Goal: Transaction & Acquisition: Purchase product/service

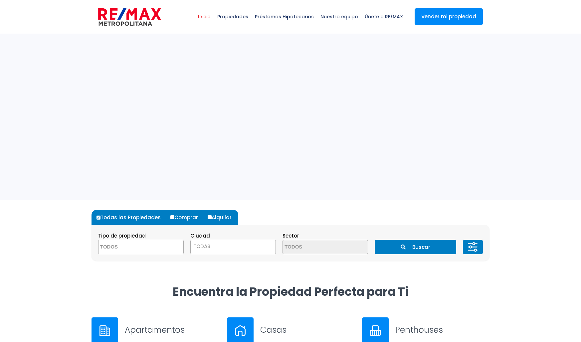
select select
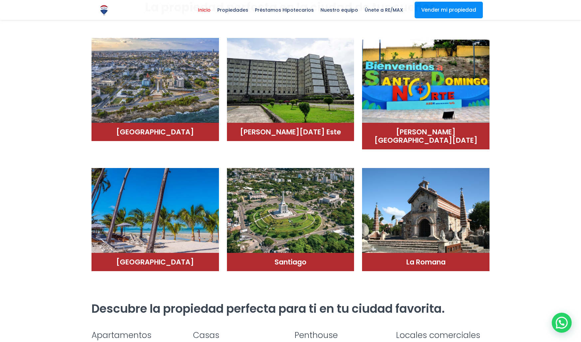
scroll to position [323, 0]
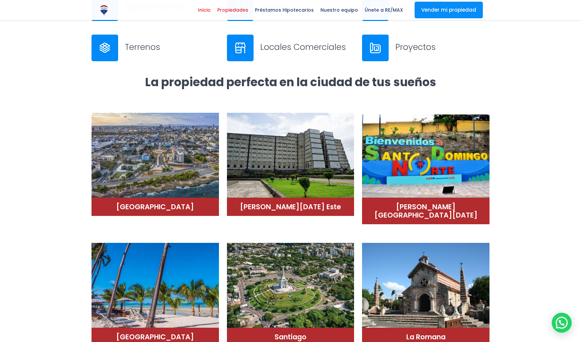
click at [235, 11] on span "Propiedades" at bounding box center [233, 10] width 38 height 10
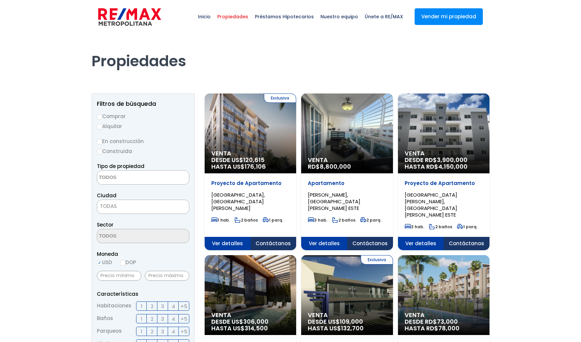
select select
click at [243, 161] on span "DESDE US$ 120,615 HASTA US$ 176,106" at bounding box center [250, 163] width 78 height 13
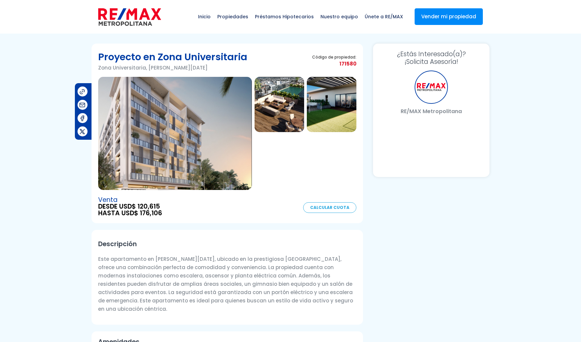
select select "DO"
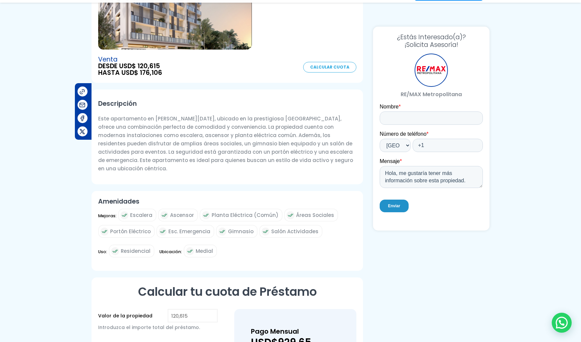
scroll to position [158, 0]
